Goal: Task Accomplishment & Management: Manage account settings

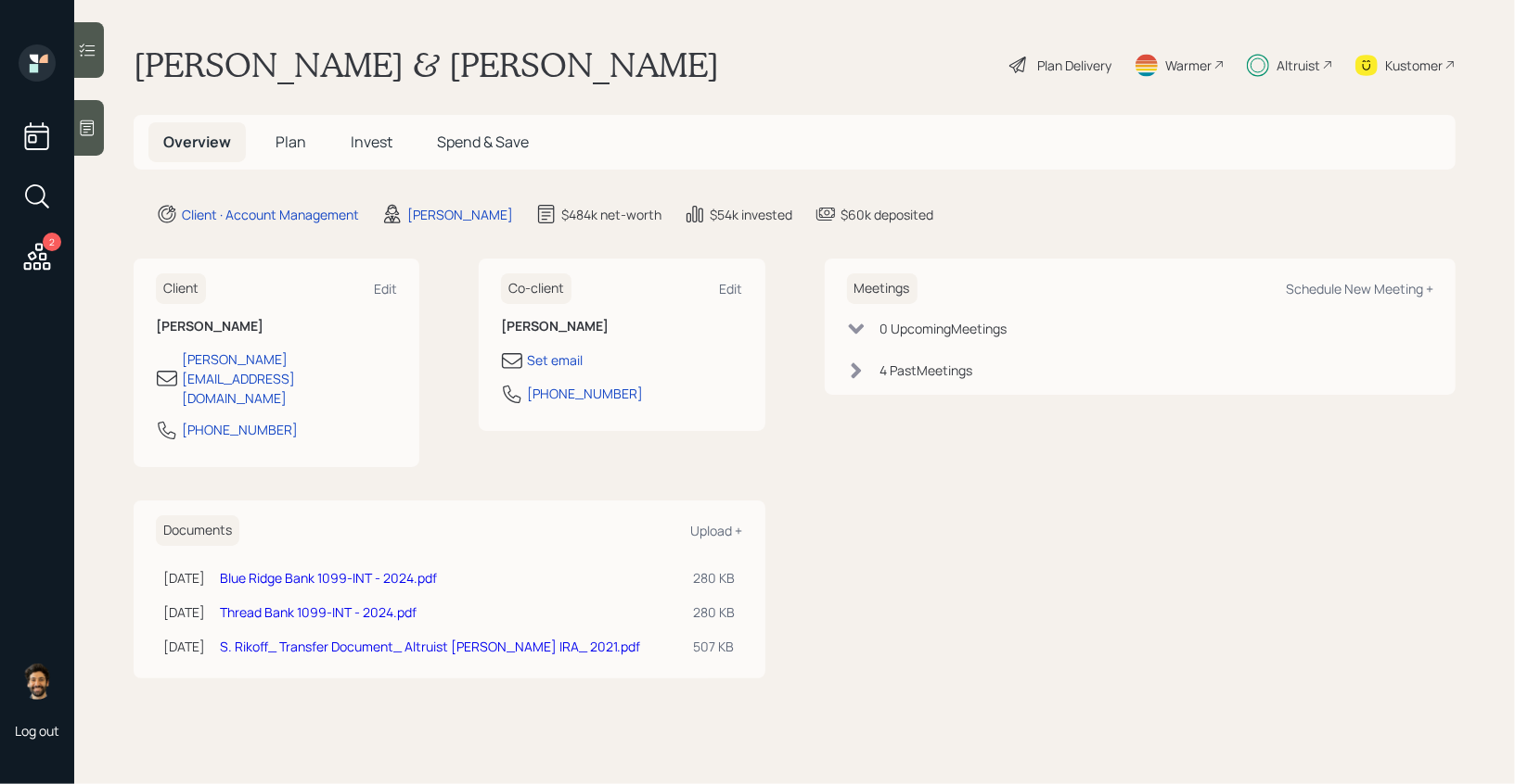
click at [350, 151] on span "Invest" at bounding box center [371, 142] width 42 height 21
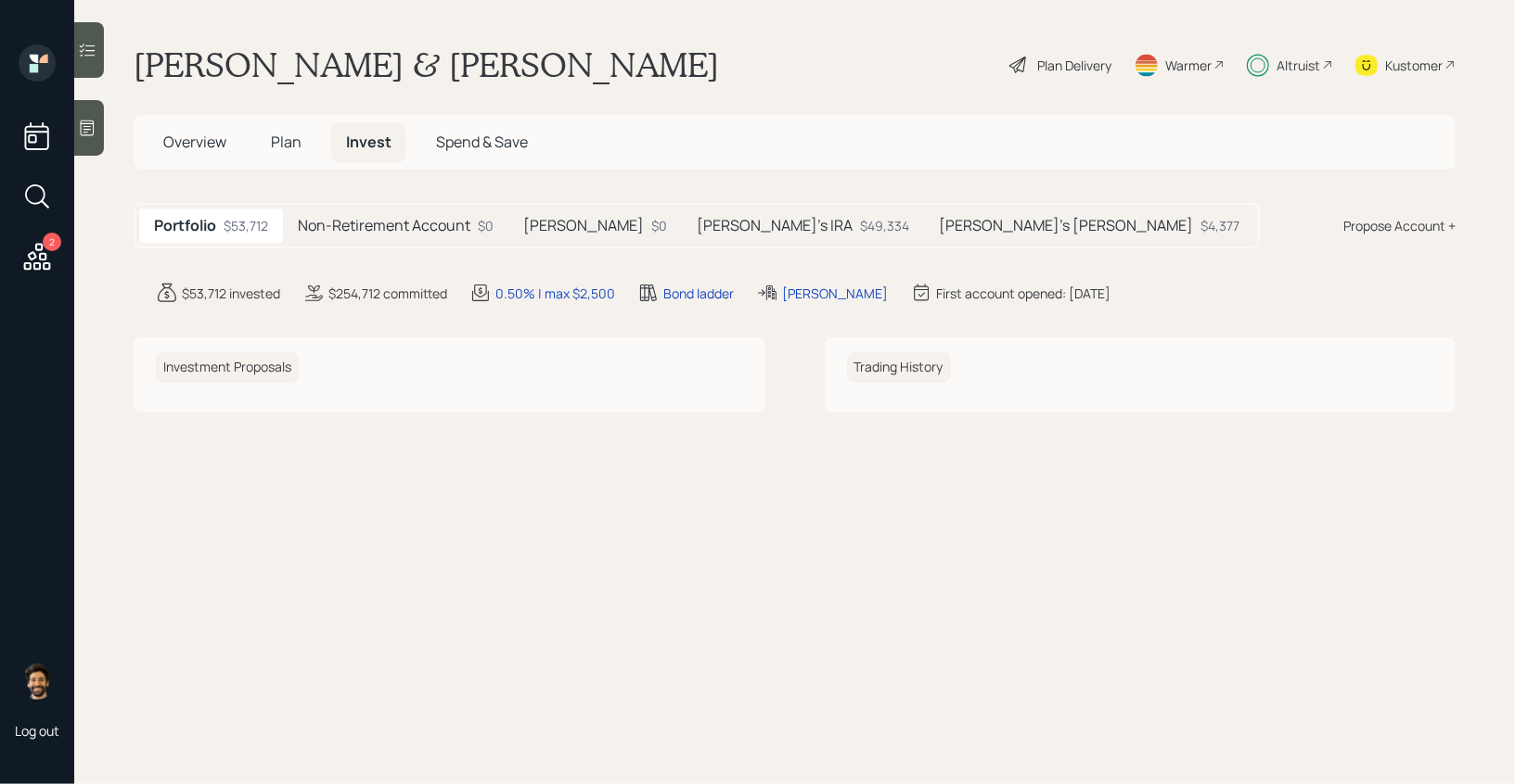
click at [278, 137] on span "Plan" at bounding box center [286, 142] width 30 height 21
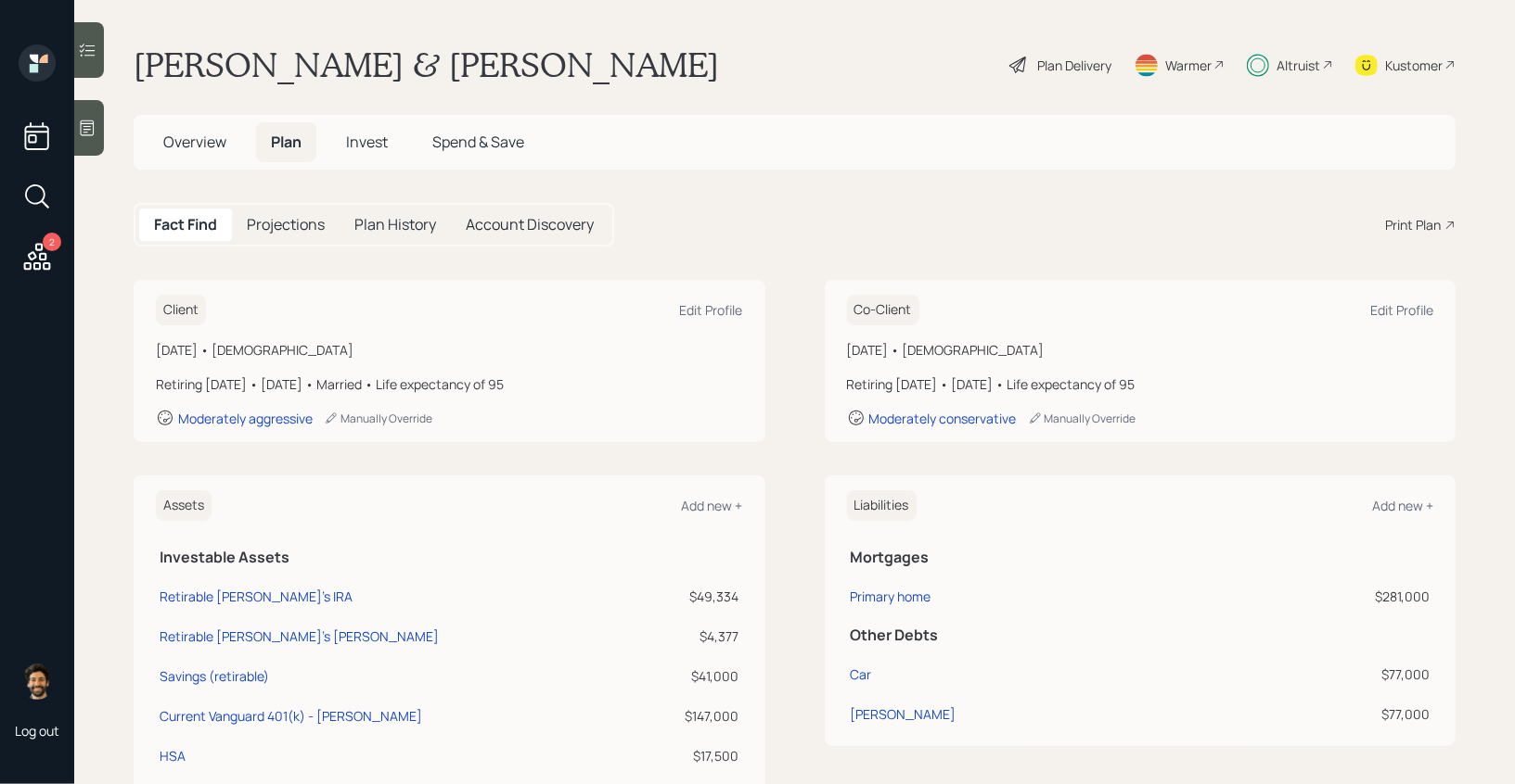
click at [1060, 61] on div "Plan Delivery" at bounding box center [1074, 65] width 74 height 20
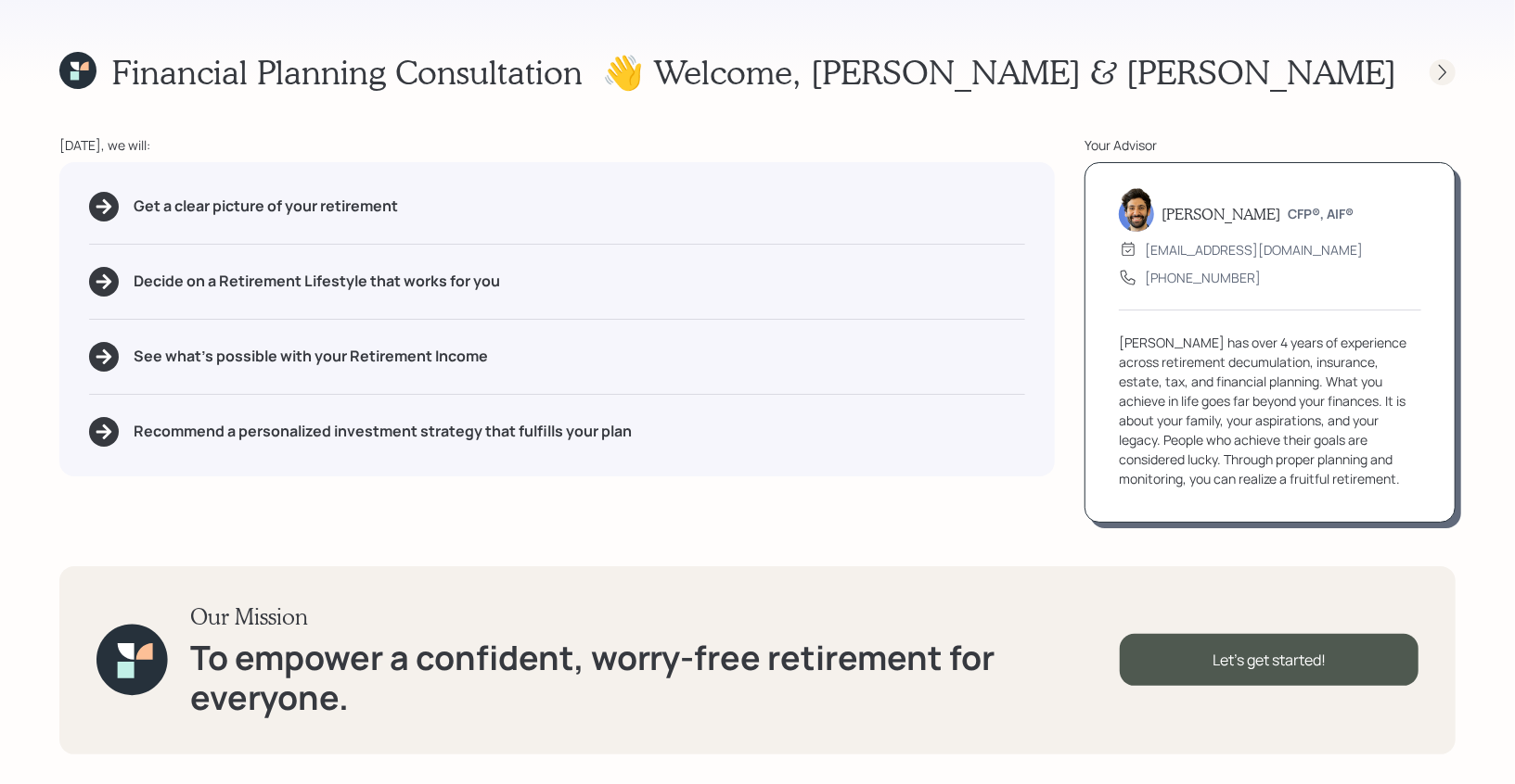
click at [1444, 75] on icon at bounding box center [1442, 71] width 19 height 19
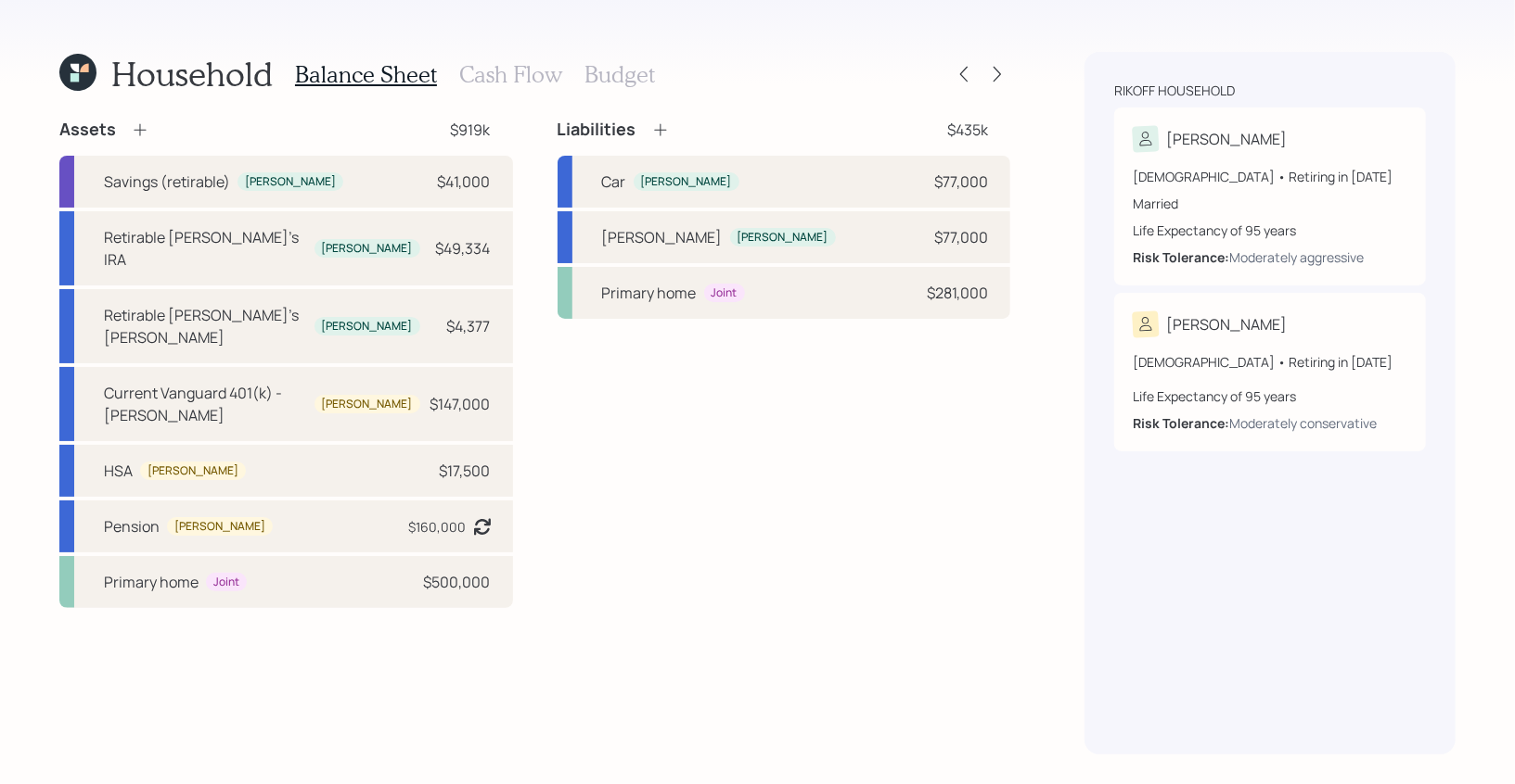
click at [990, 92] on div "Household Balance Sheet Cash Flow Budget" at bounding box center [535, 74] width 951 height 45
click at [996, 77] on icon at bounding box center [997, 73] width 19 height 19
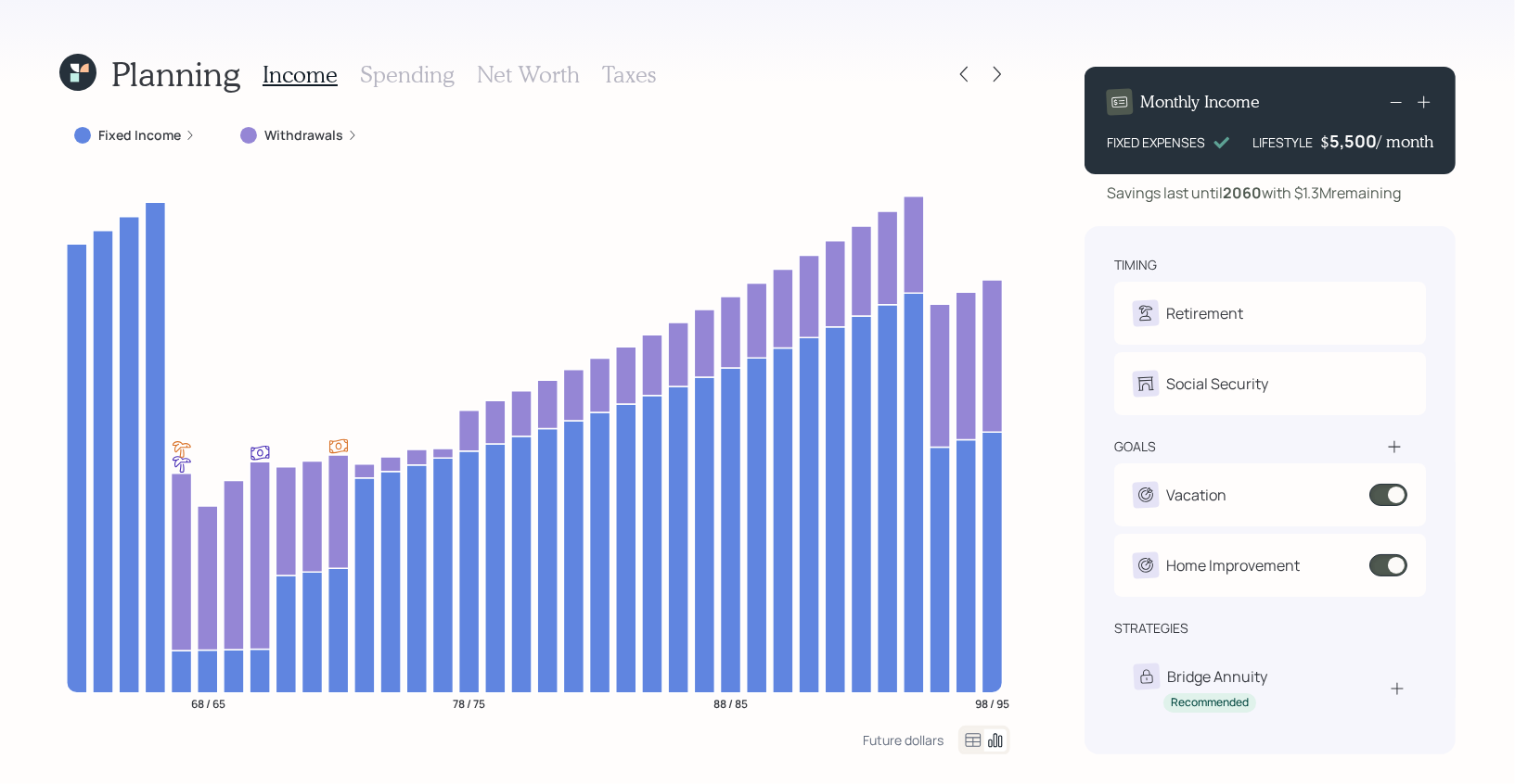
click at [384, 81] on h3 "Spending" at bounding box center [407, 75] width 95 height 27
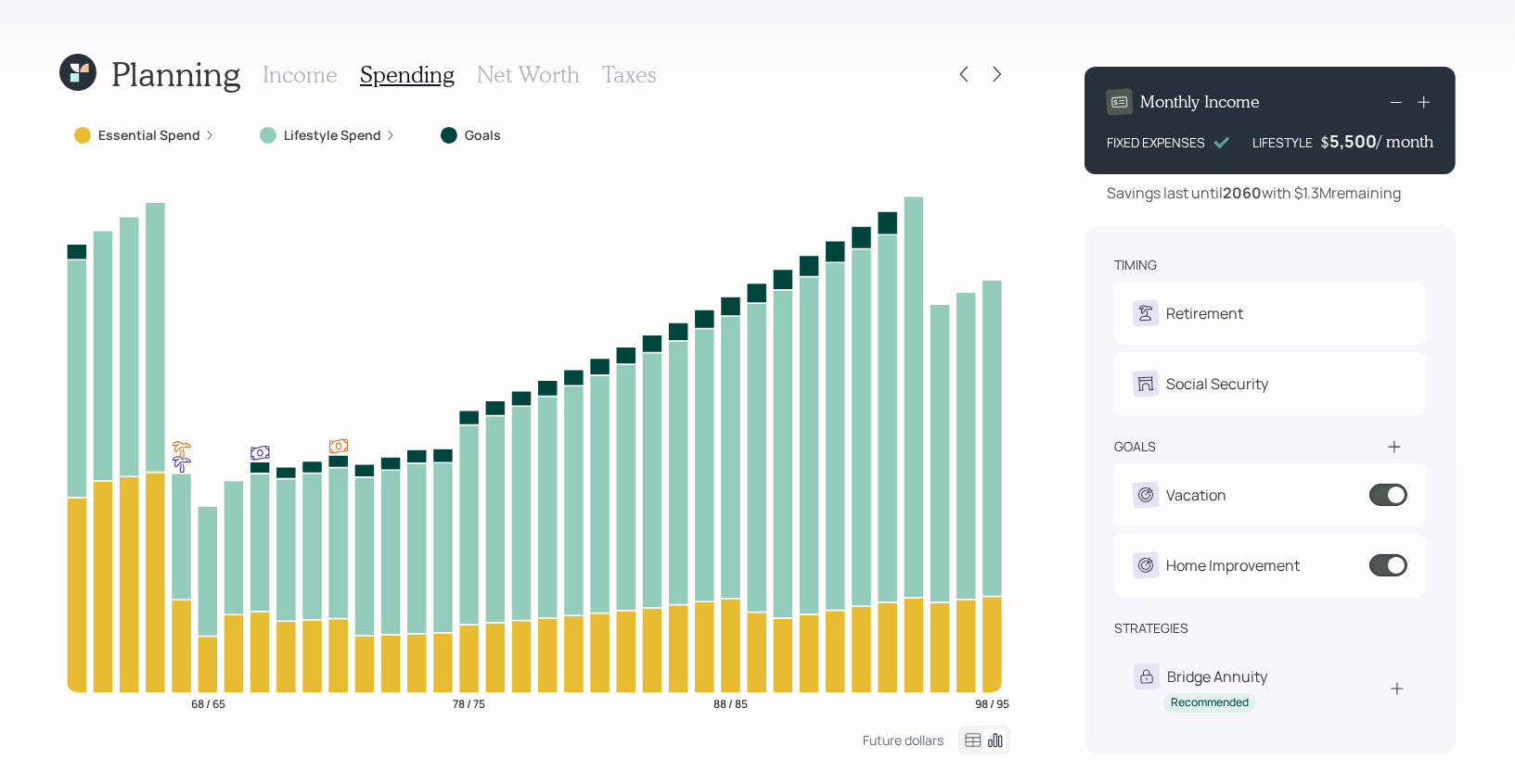
click at [974, 736] on icon at bounding box center [972, 740] width 22 height 22
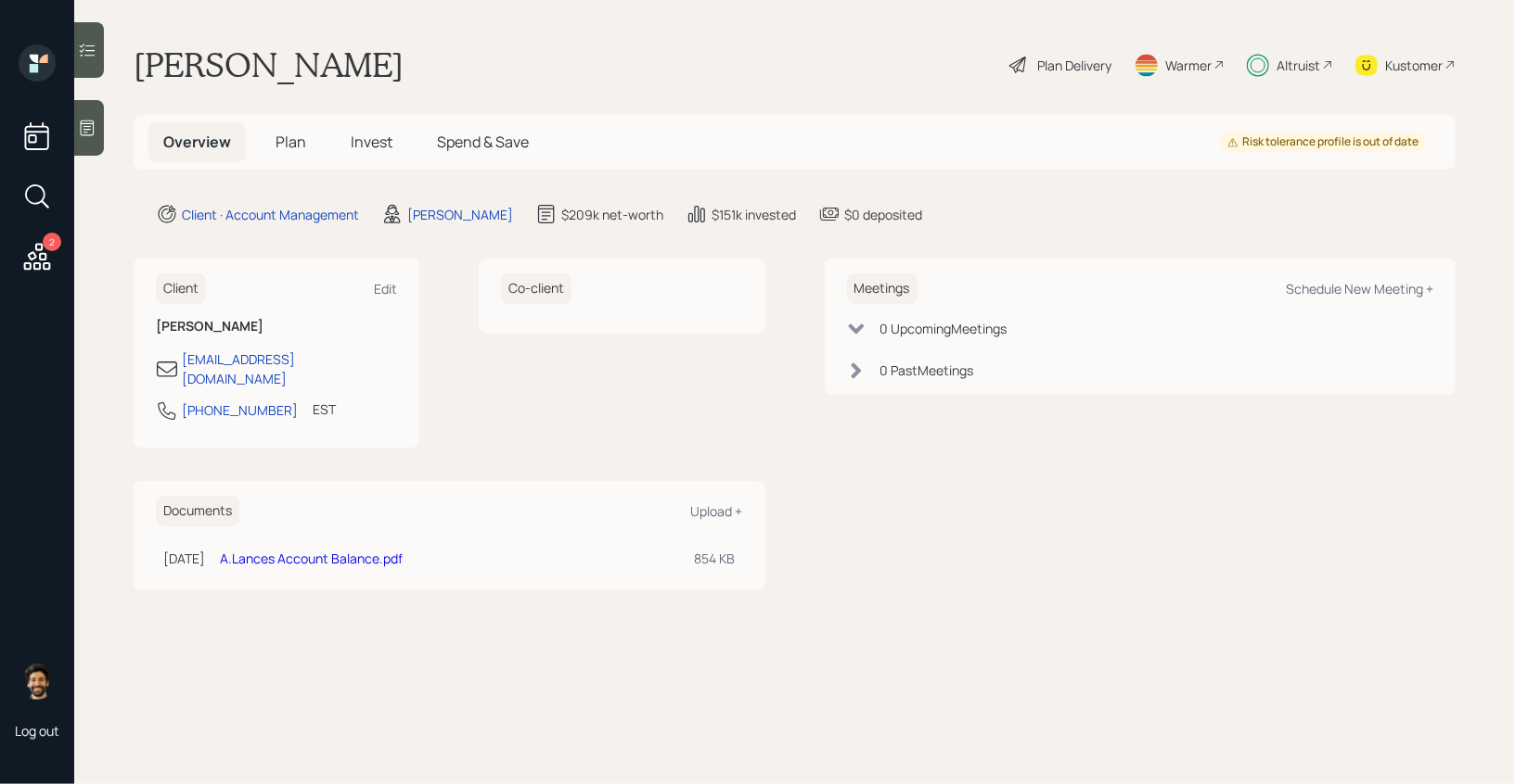
click at [368, 141] on span "Invest" at bounding box center [371, 142] width 42 height 21
